Goal: Transaction & Acquisition: Purchase product/service

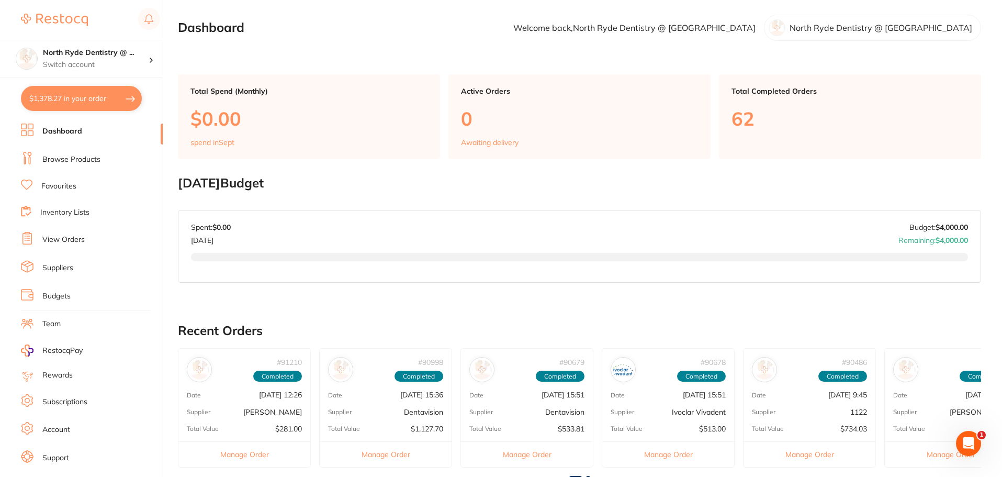
click at [61, 162] on link "Browse Products" at bounding box center [71, 159] width 58 height 10
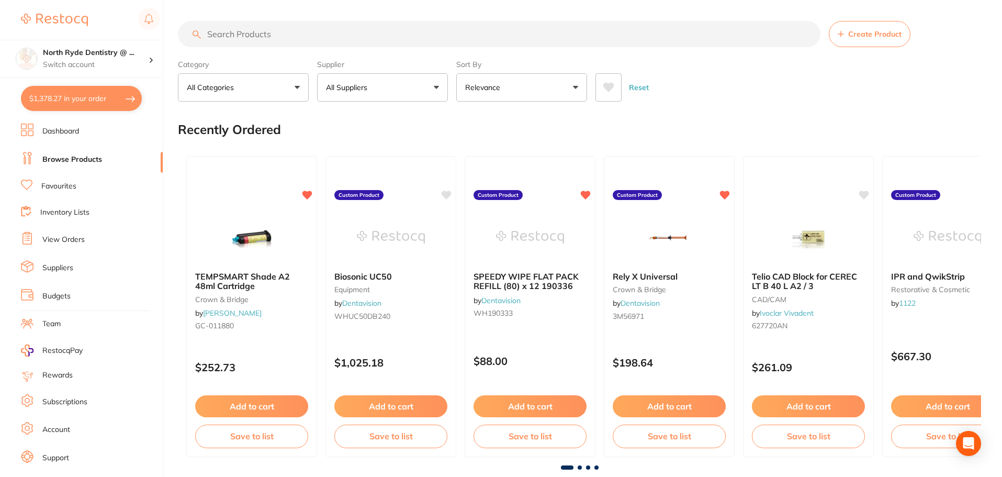
click at [254, 35] on input "search" at bounding box center [499, 34] width 643 height 26
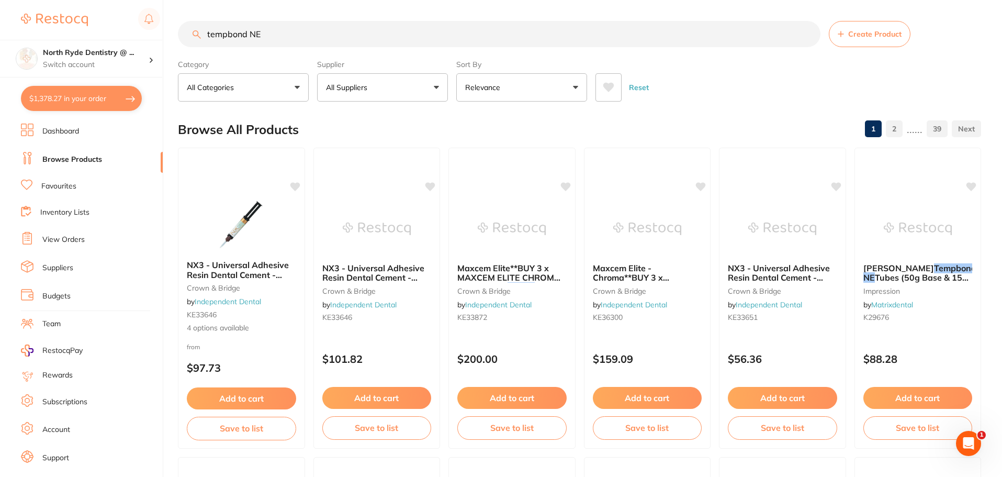
drag, startPoint x: 273, startPoint y: 34, endPoint x: 182, endPoint y: 31, distance: 91.6
click at [182, 31] on input "tempbond NE" at bounding box center [499, 34] width 643 height 26
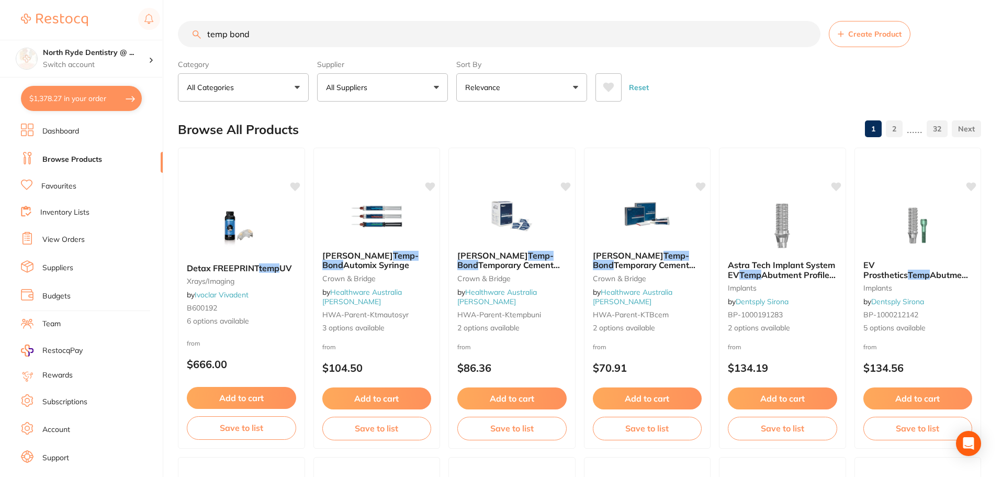
type input "temp bond"
click at [389, 265] on span "Automix Syringe" at bounding box center [376, 265] width 66 height 10
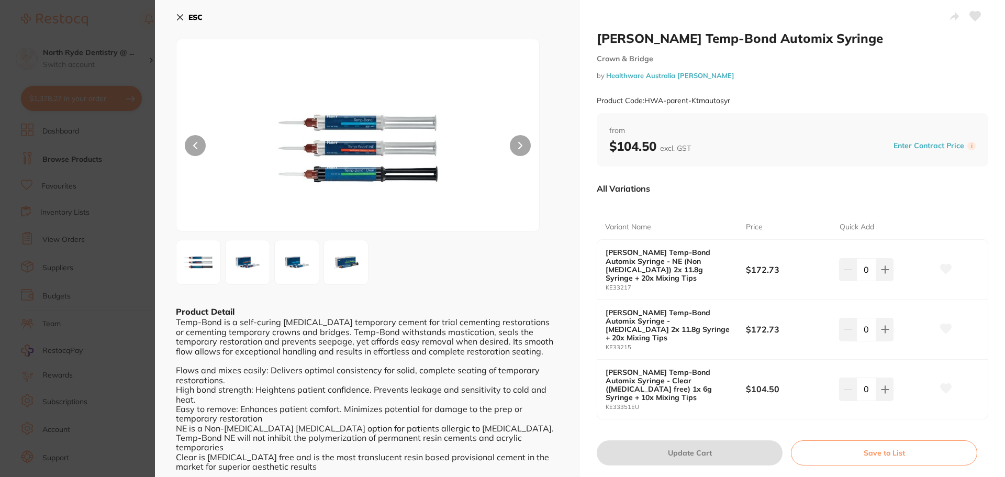
scroll to position [52, 0]
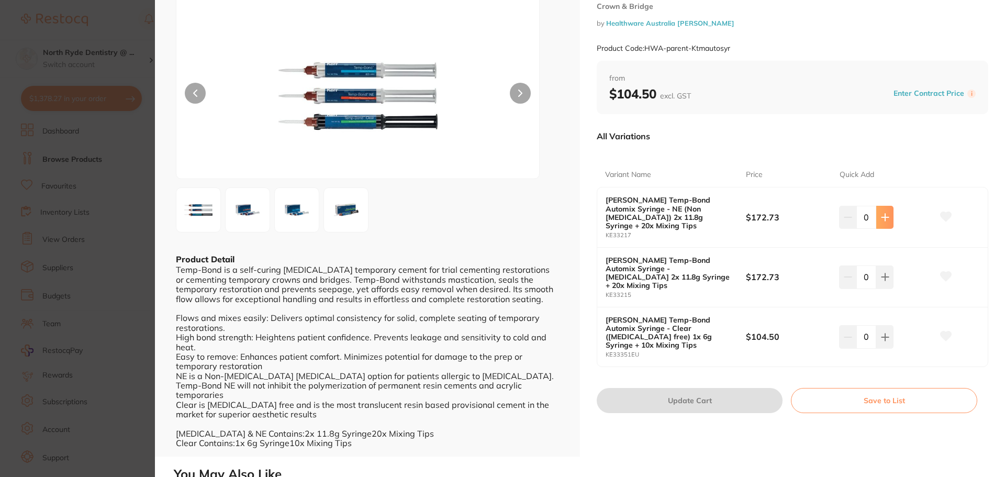
click at [888, 213] on button at bounding box center [884, 217] width 17 height 23
type input "1"
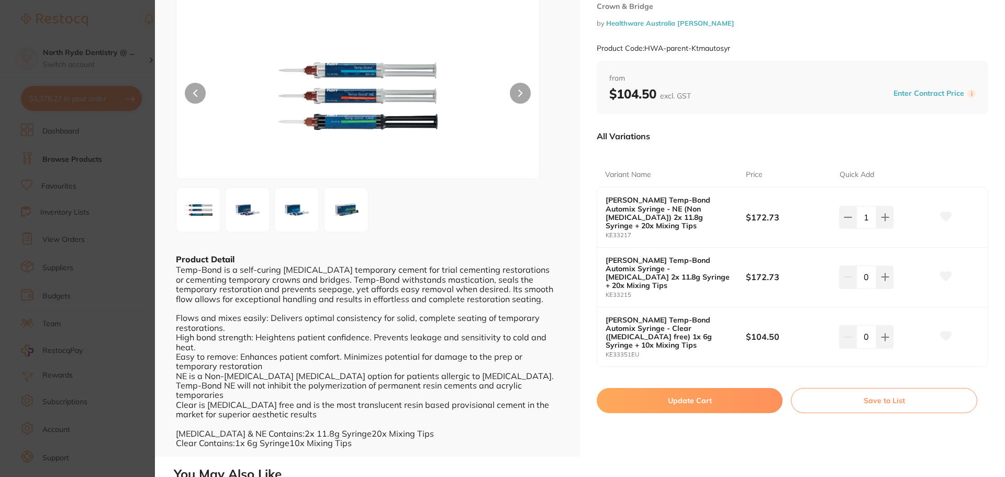
click at [703, 388] on button "Update Cart" at bounding box center [690, 400] width 186 height 25
checkbox input "false"
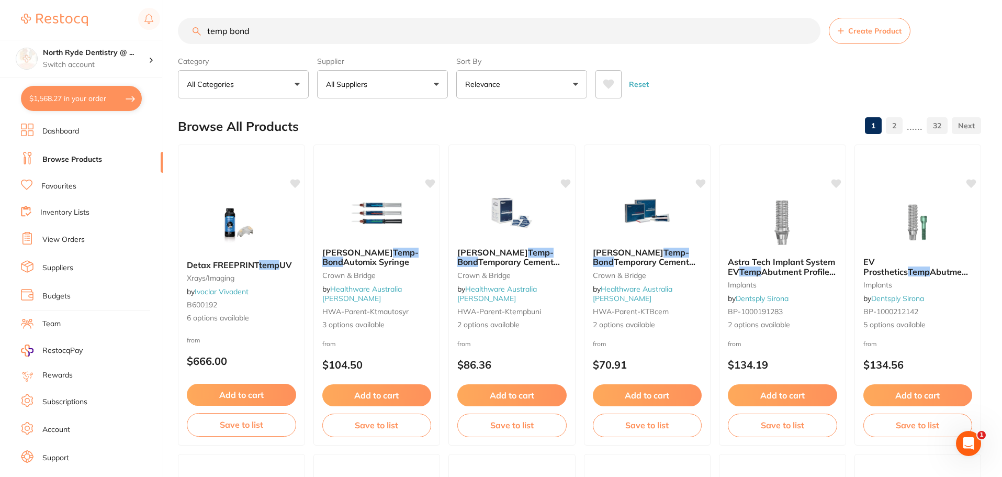
click at [76, 100] on button "$1,568.27 in your order" at bounding box center [81, 98] width 121 height 25
checkbox input "true"
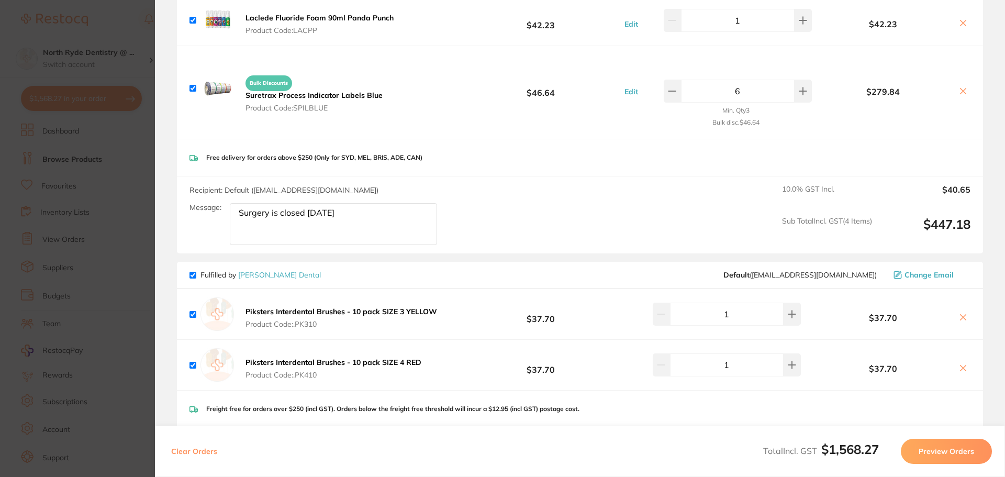
scroll to position [314, 0]
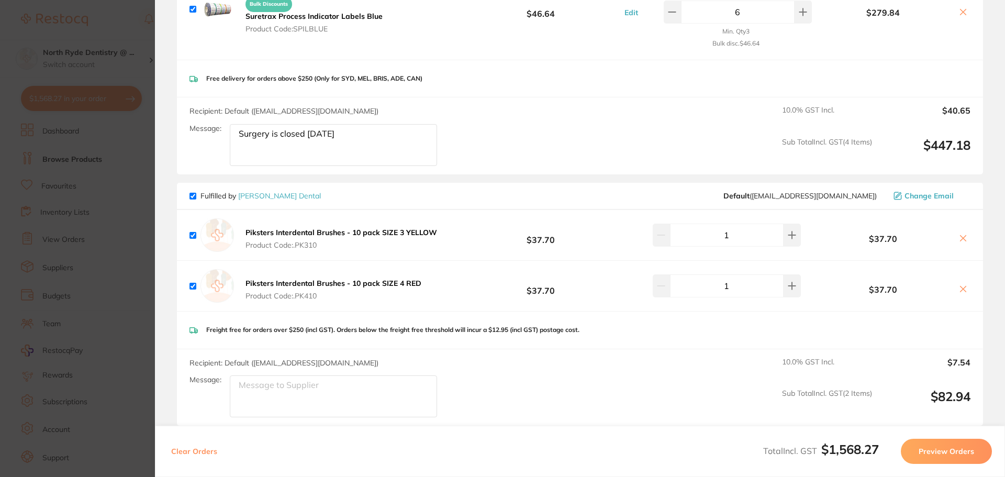
click at [192, 196] on input "checkbox" at bounding box center [192, 196] width 7 height 7
checkbox input "false"
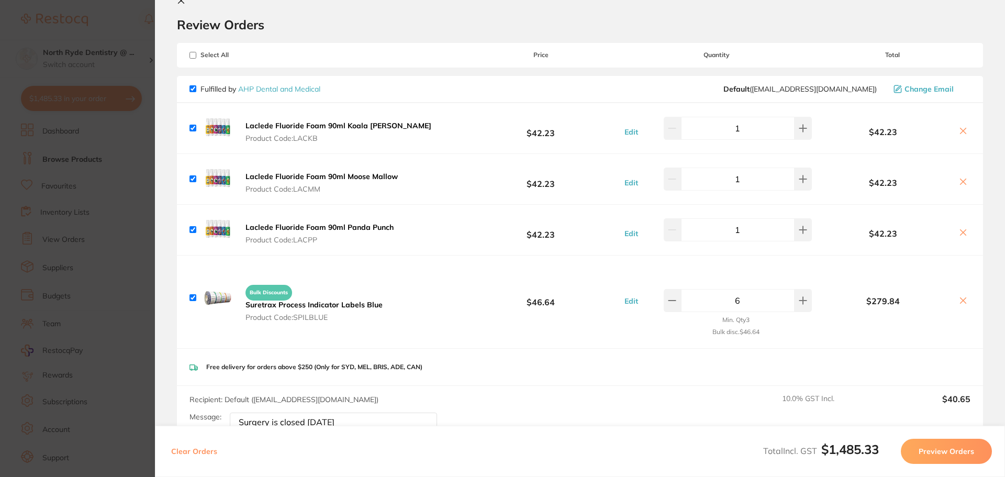
scroll to position [0, 0]
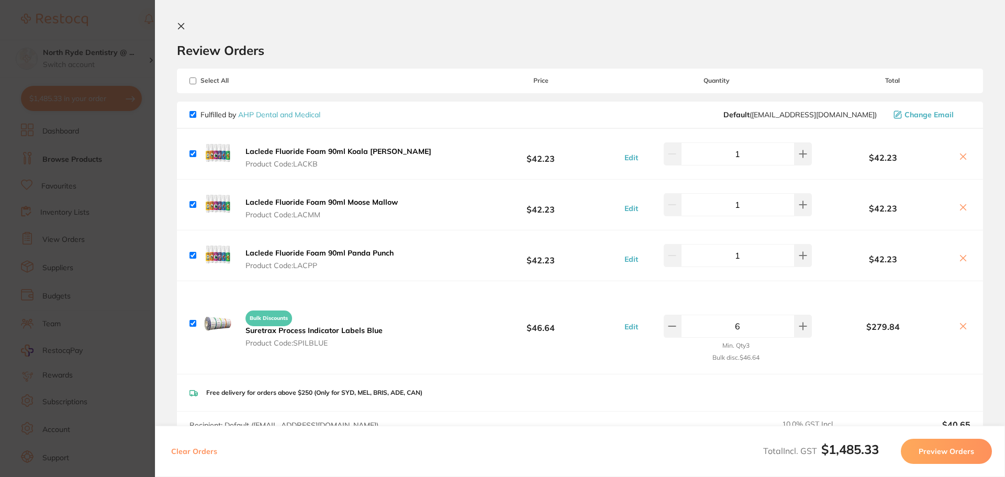
click at [929, 448] on button "Preview Orders" at bounding box center [946, 451] width 91 height 25
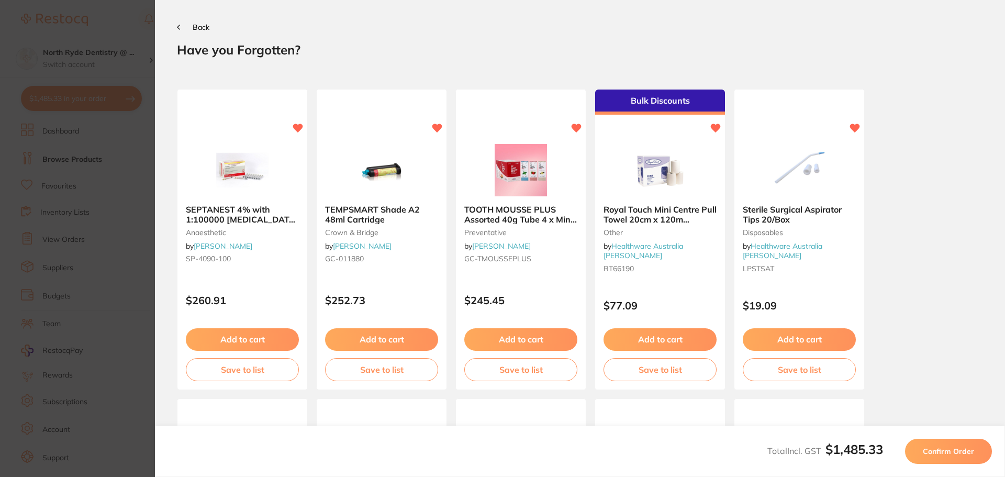
click at [953, 454] on span "Confirm Order" at bounding box center [948, 450] width 51 height 9
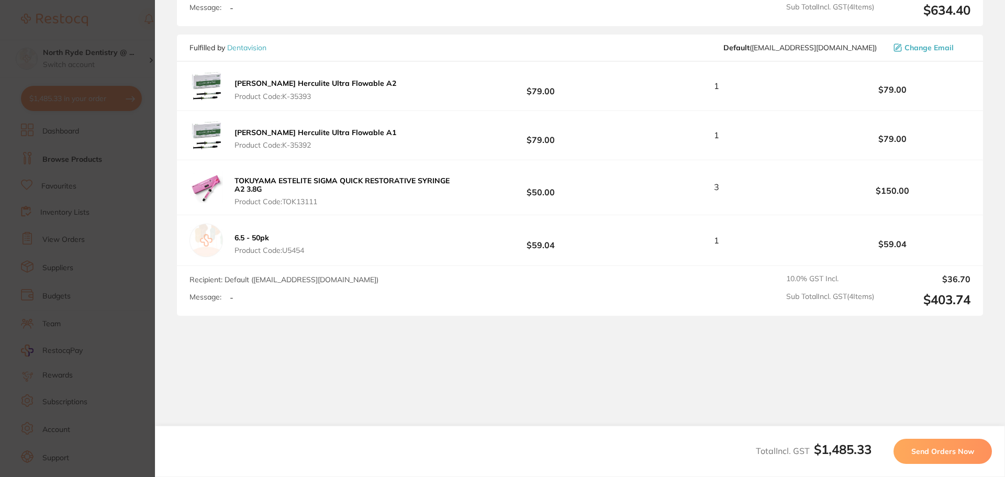
scroll to position [846, 0]
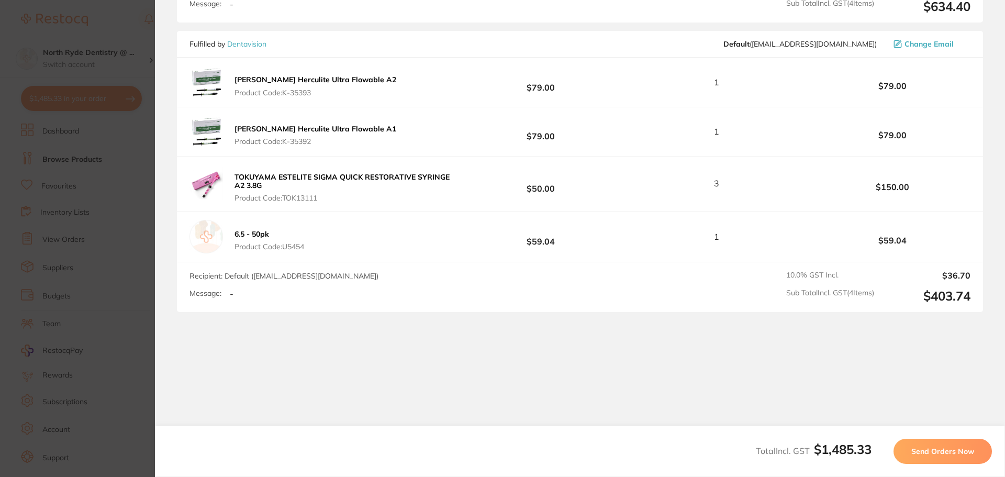
click at [942, 450] on span "Send Orders Now" at bounding box center [942, 450] width 63 height 9
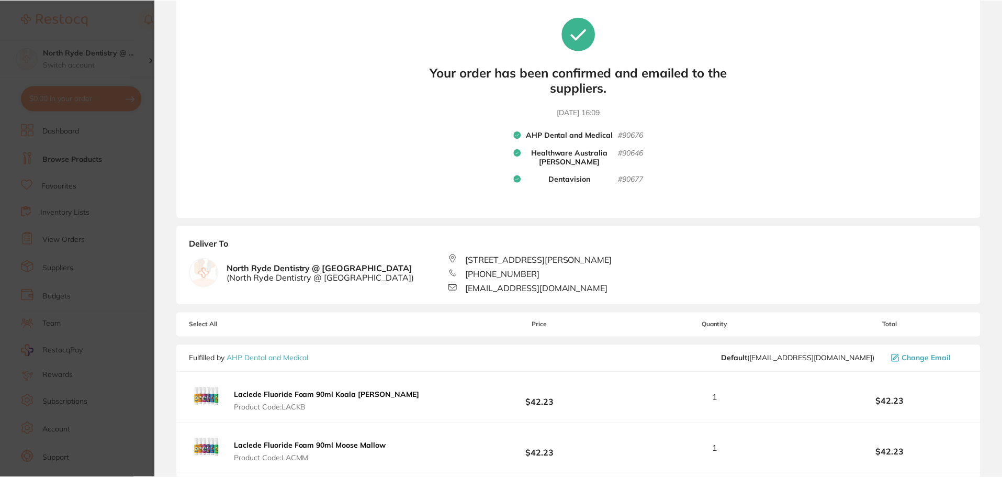
scroll to position [0, 0]
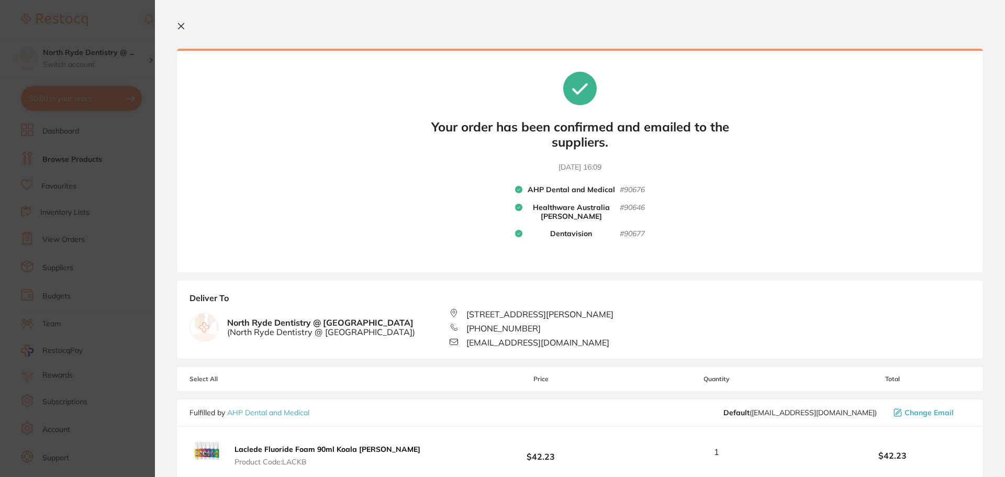
click at [183, 26] on icon at bounding box center [181, 26] width 8 height 8
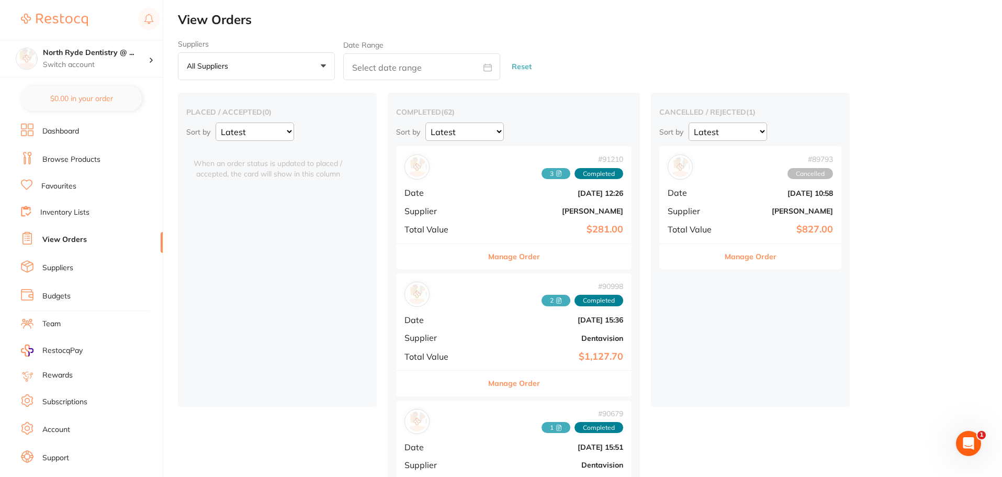
checkbox input "false"
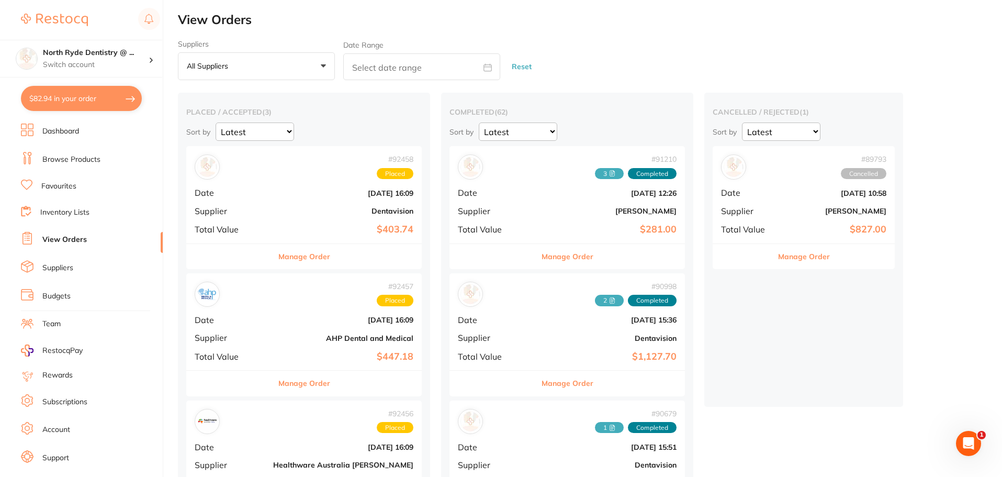
click at [61, 131] on link "Dashboard" at bounding box center [60, 131] width 37 height 10
